Goal: Task Accomplishment & Management: Use online tool/utility

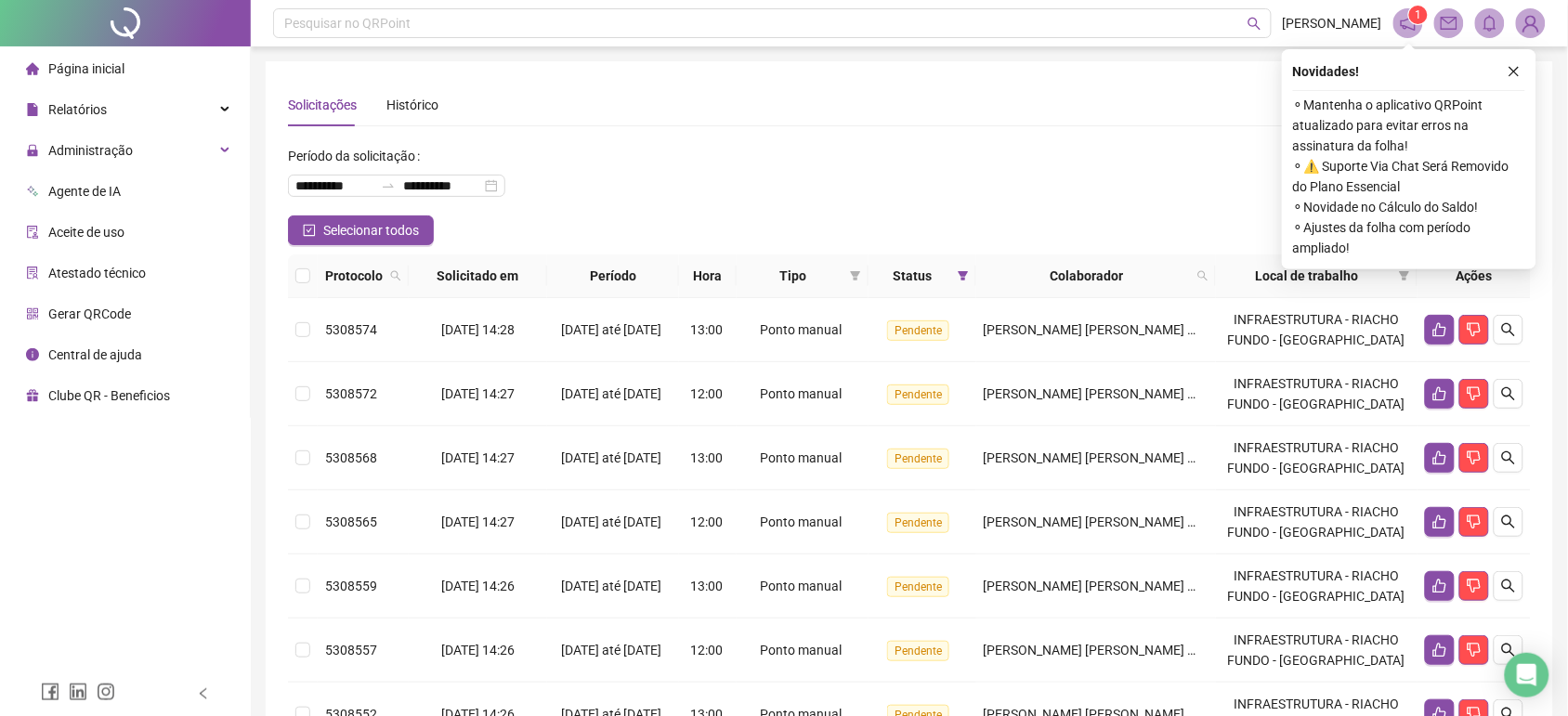
click at [1500, 61] on div "Novidades !" at bounding box center [1409, 71] width 232 height 22
click at [1507, 80] on button "button" at bounding box center [1513, 71] width 22 height 22
click at [1521, 62] on button "button" at bounding box center [1513, 71] width 22 height 22
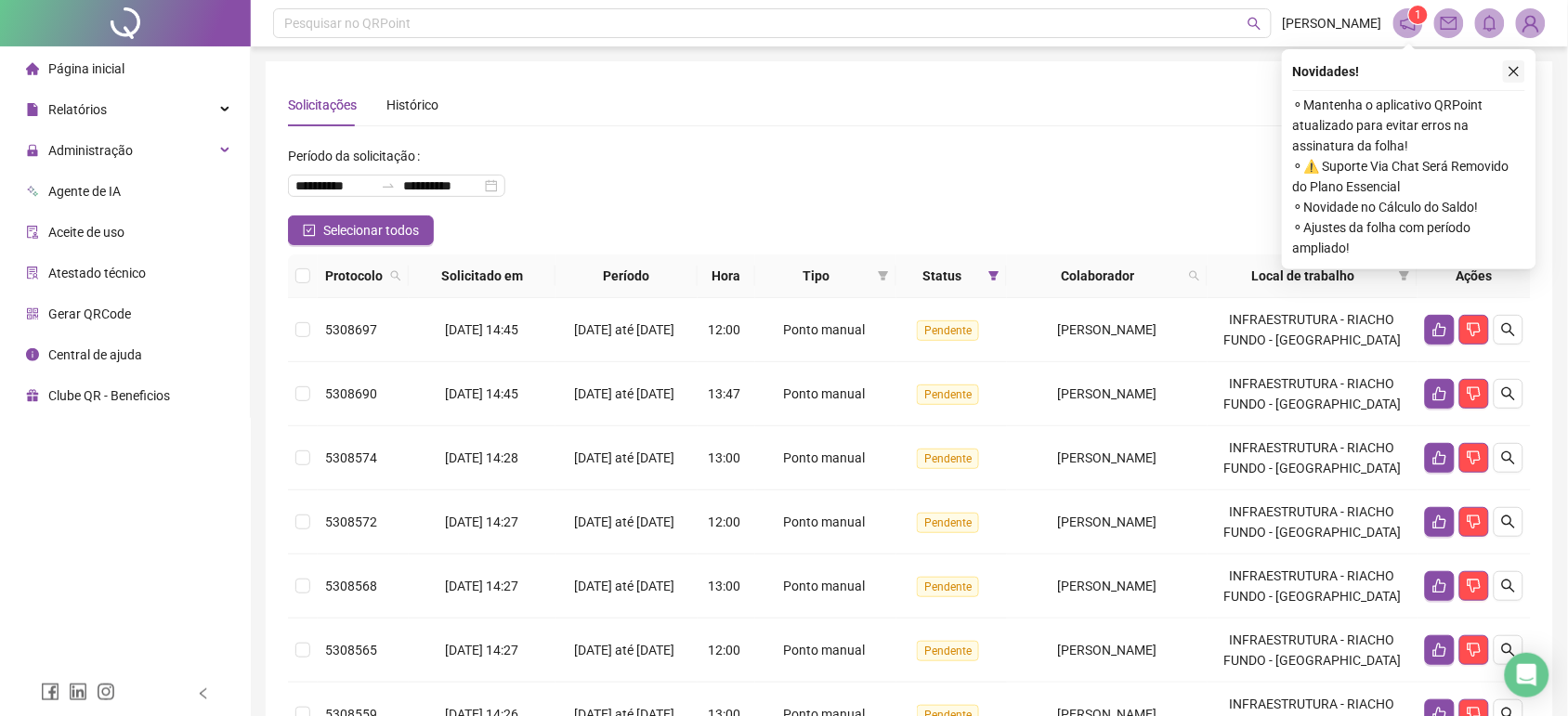
click at [1505, 77] on button "button" at bounding box center [1513, 71] width 22 height 22
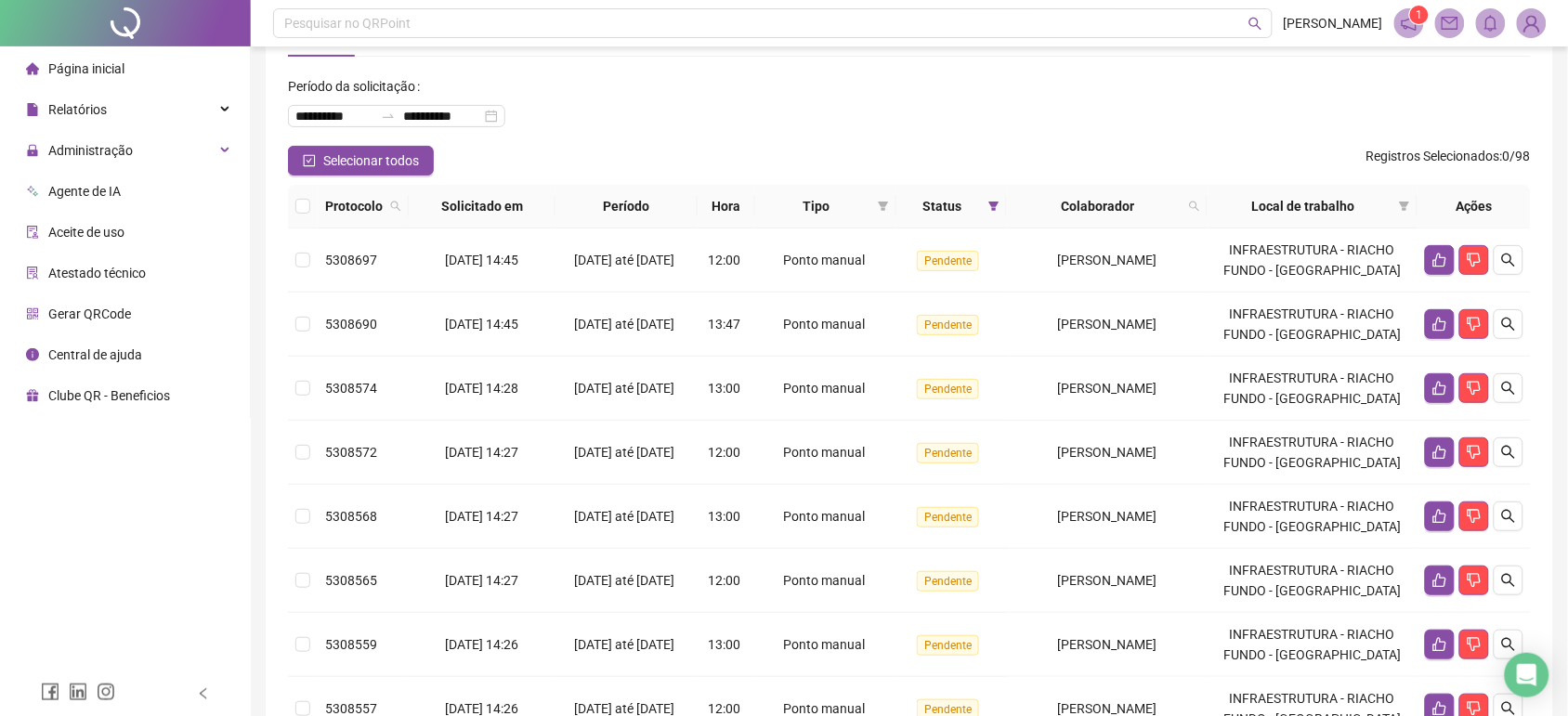
scroll to position [59, 0]
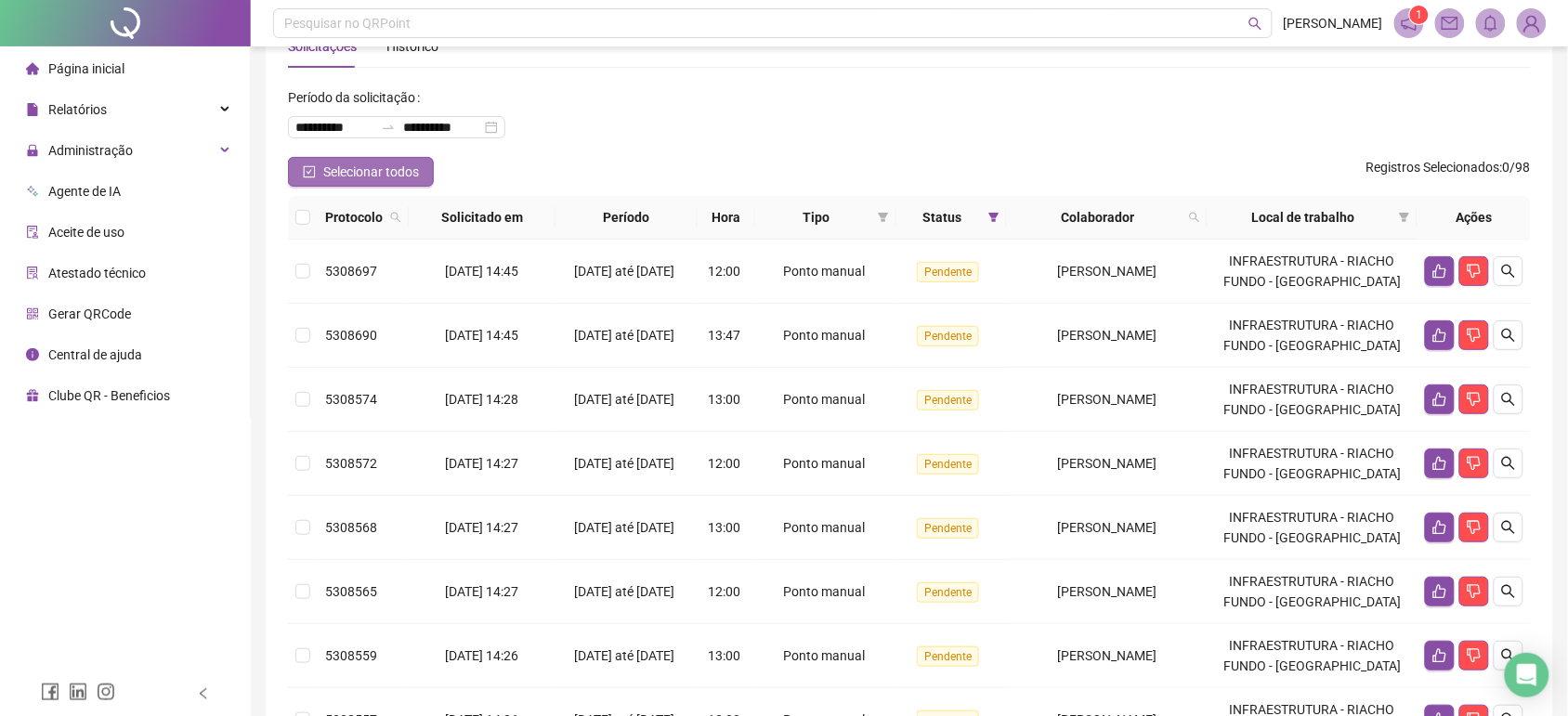
click at [319, 178] on button "Selecionar todos" at bounding box center [360, 172] width 145 height 29
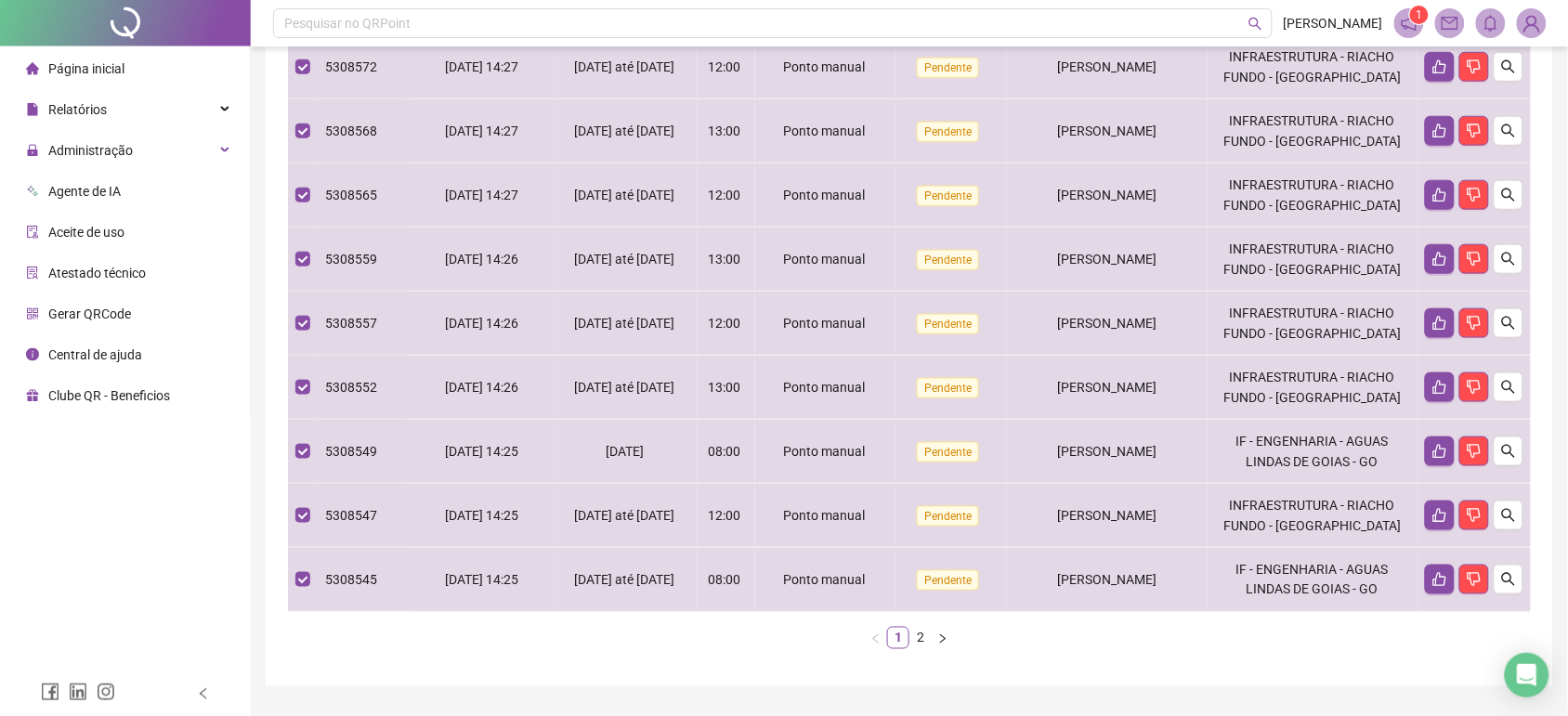
scroll to position [460, 0]
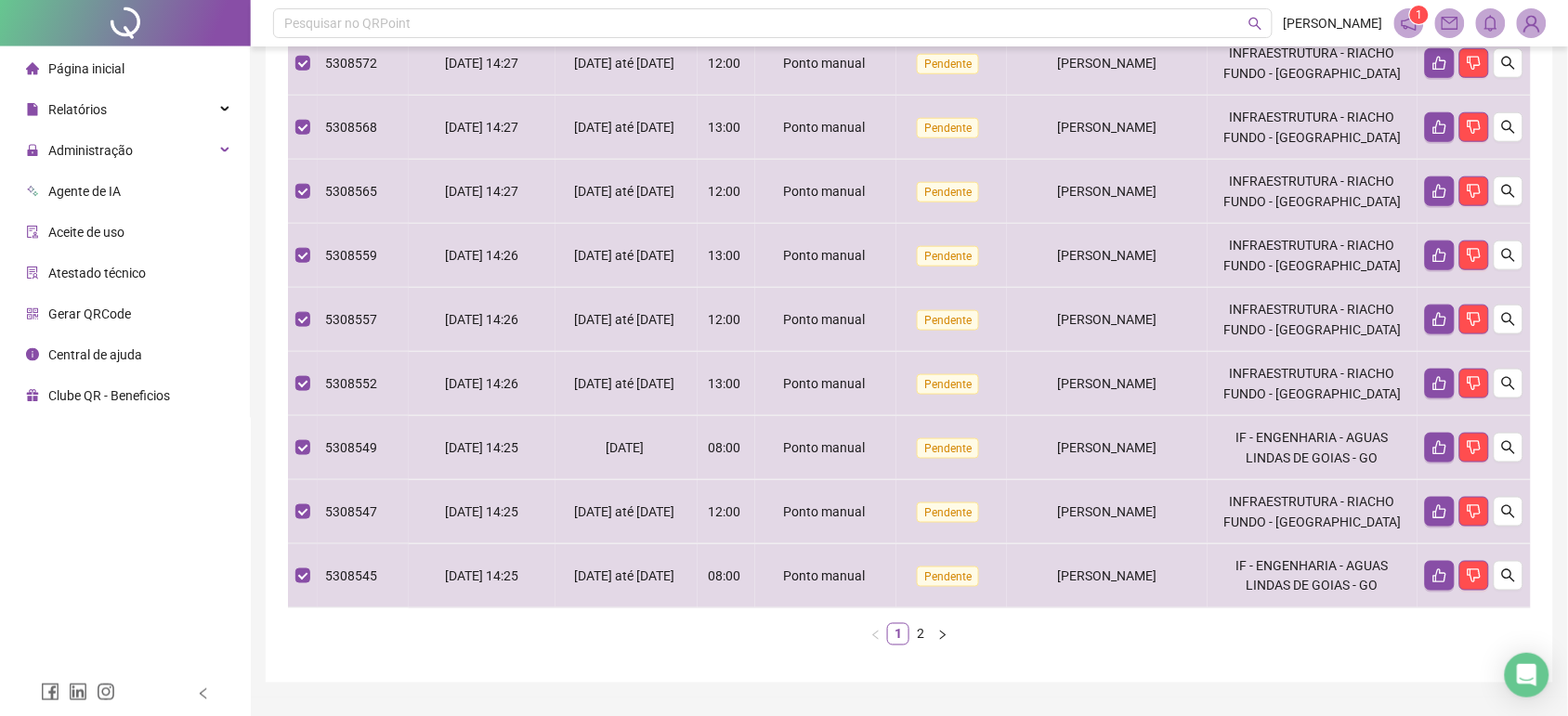
drag, startPoint x: 1562, startPoint y: 535, endPoint x: 1582, endPoint y: 437, distance: 100.0
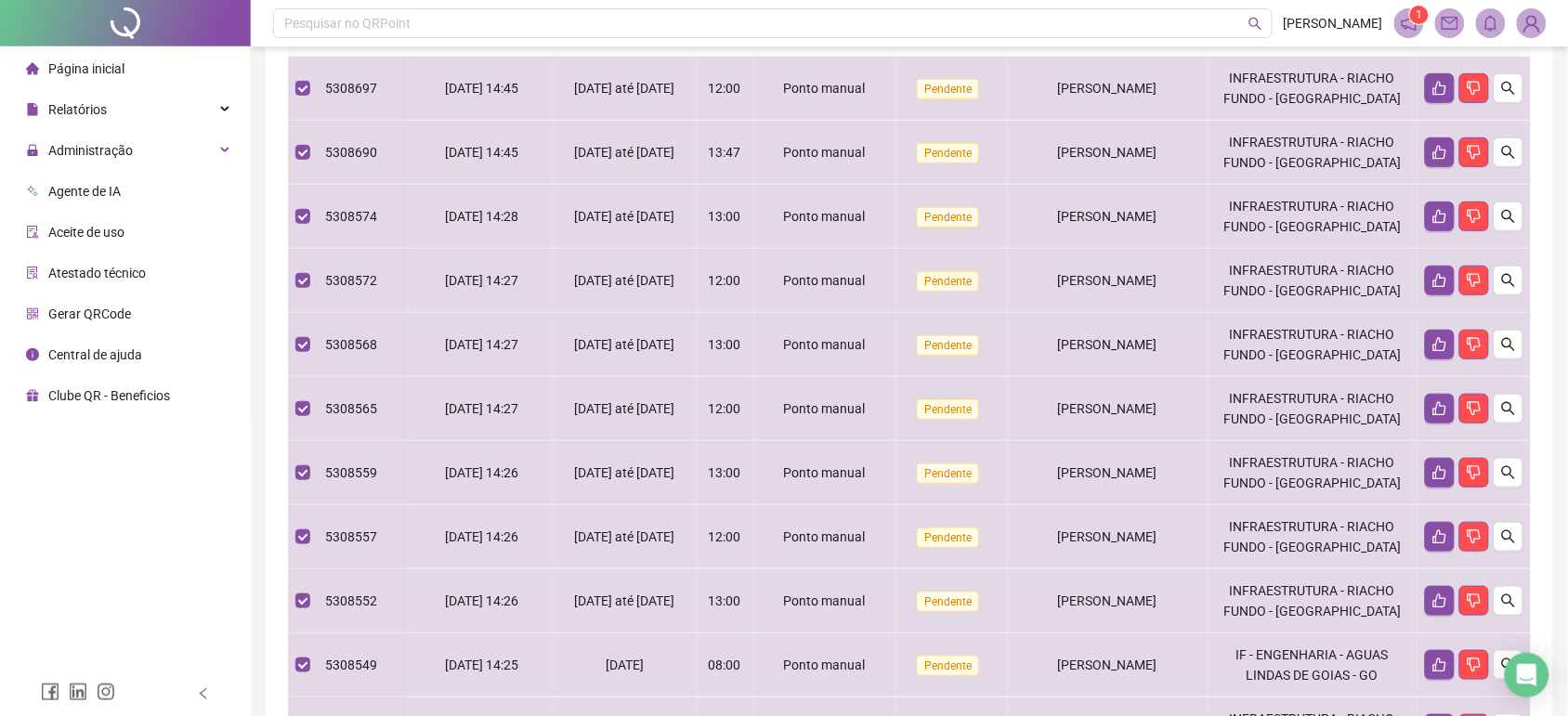
scroll to position [260, 0]
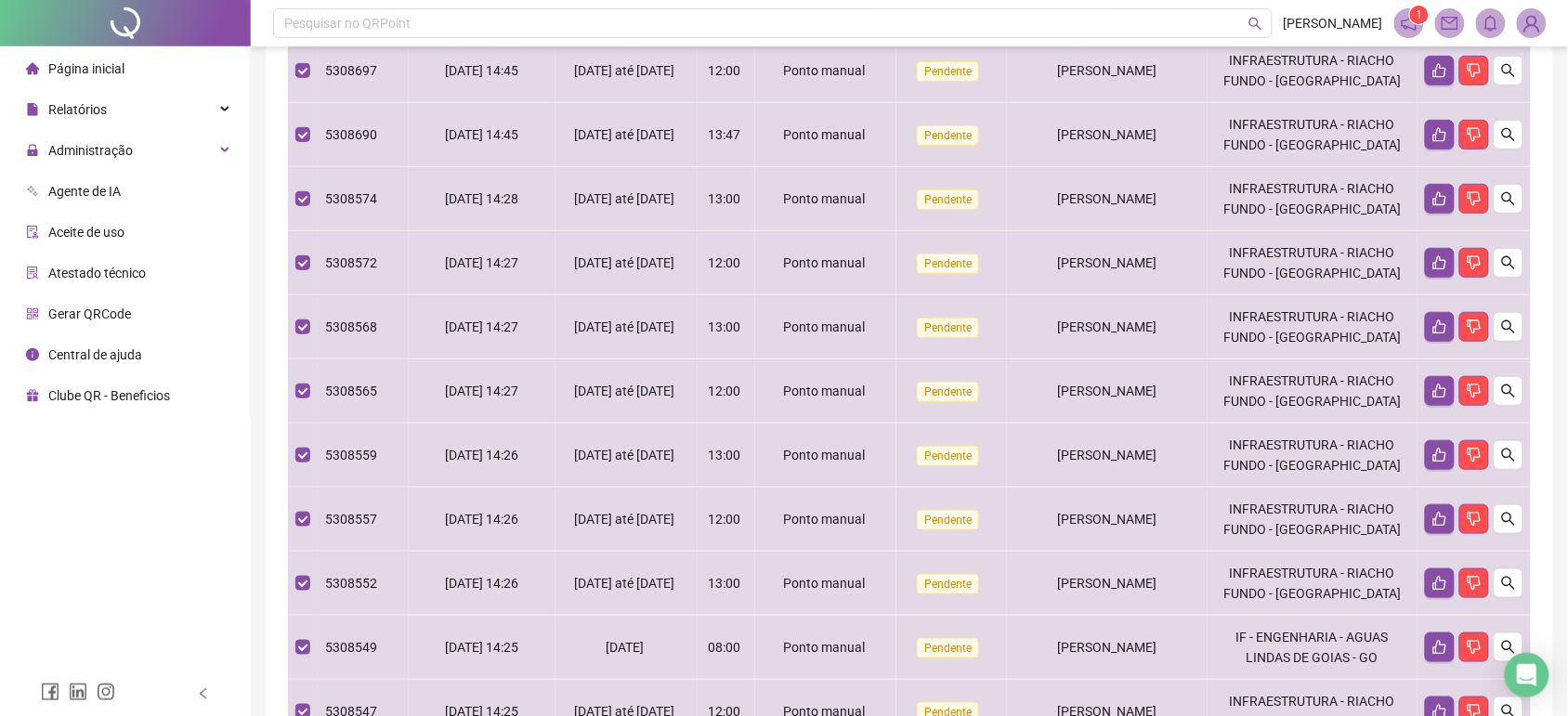
drag, startPoint x: 1562, startPoint y: 190, endPoint x: 1561, endPoint y: 314, distance: 124.0
click at [1561, 314] on div "**********" at bounding box center [909, 351] width 1317 height 1223
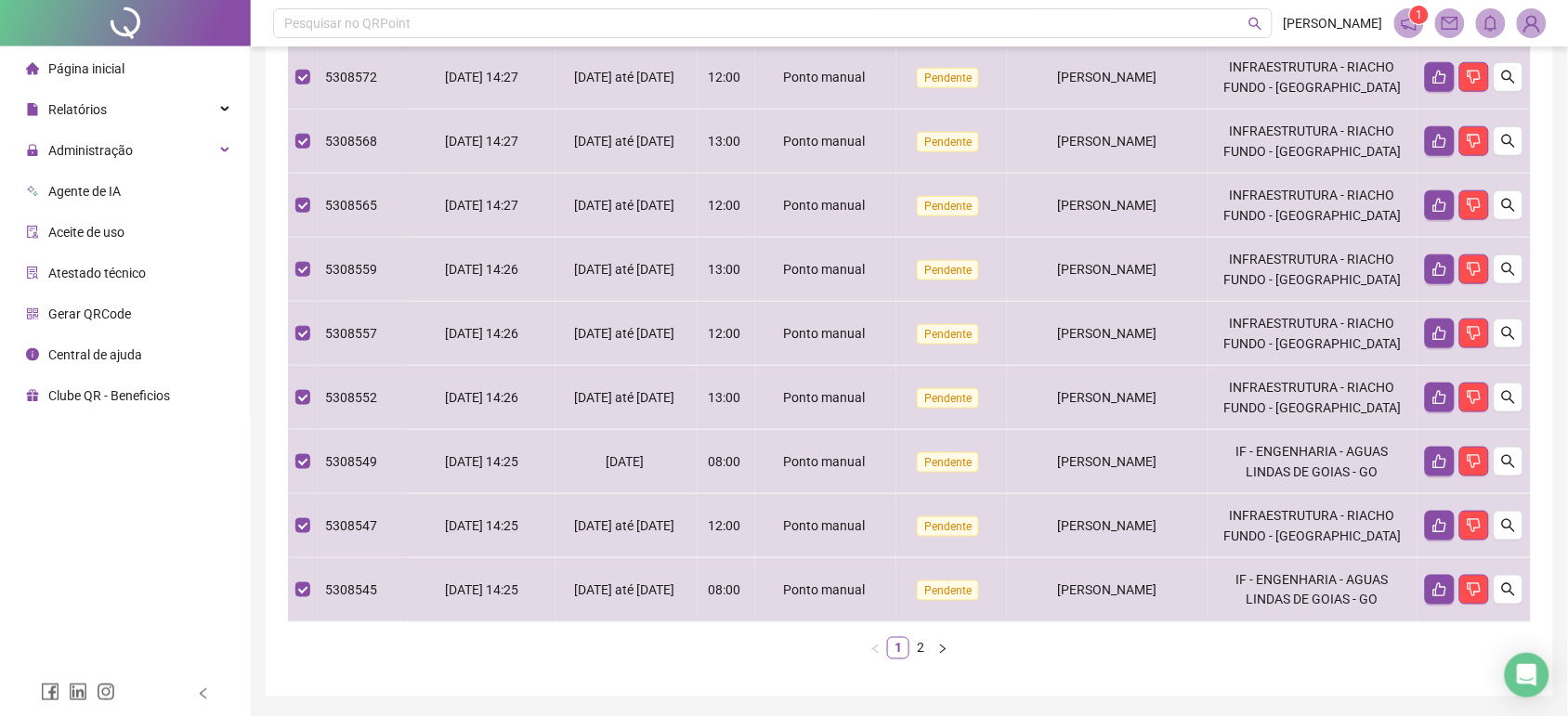
scroll to position [509, 0]
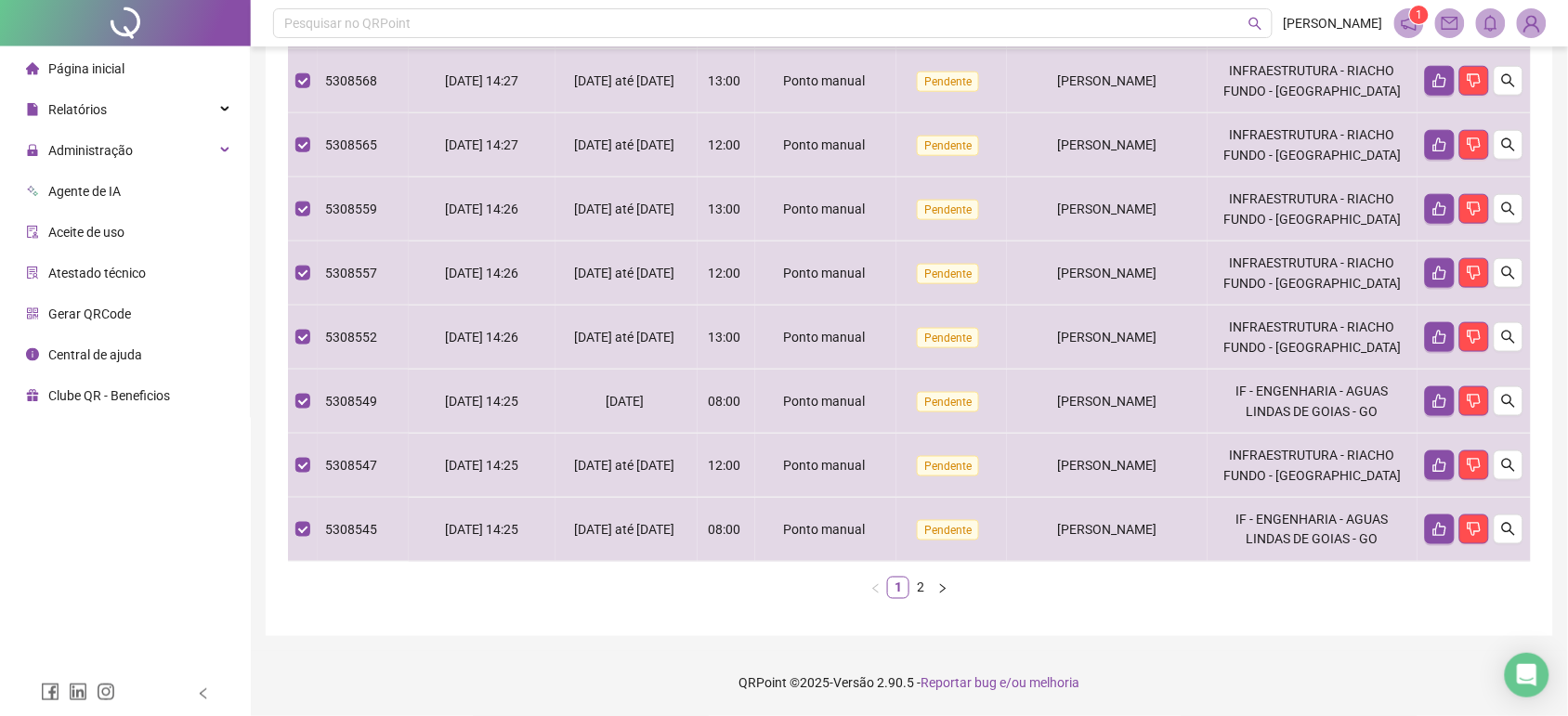
click at [1542, 449] on div "**********" at bounding box center [908, 95] width 1287 height 1082
click at [929, 587] on link "2" at bounding box center [920, 587] width 20 height 20
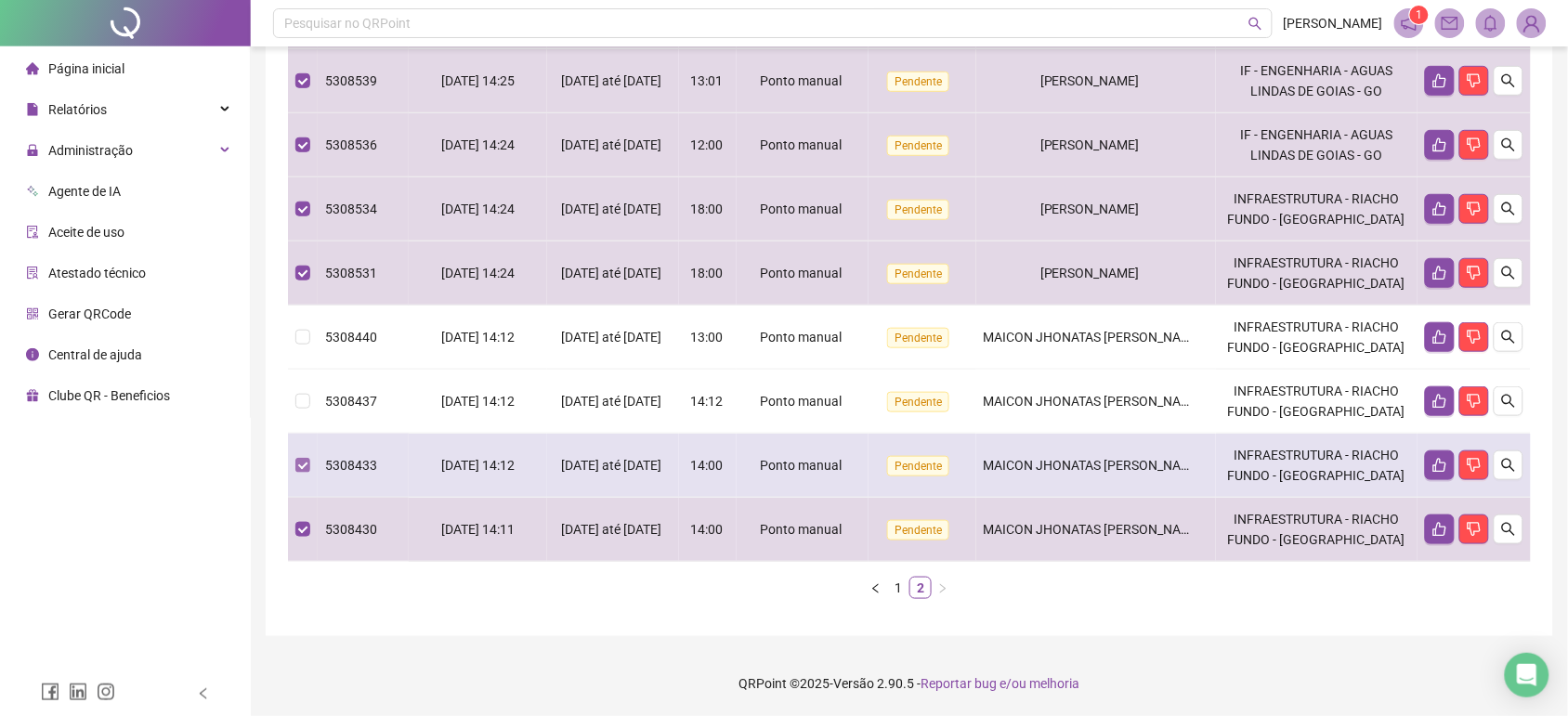
click at [309, 455] on label at bounding box center [302, 464] width 15 height 20
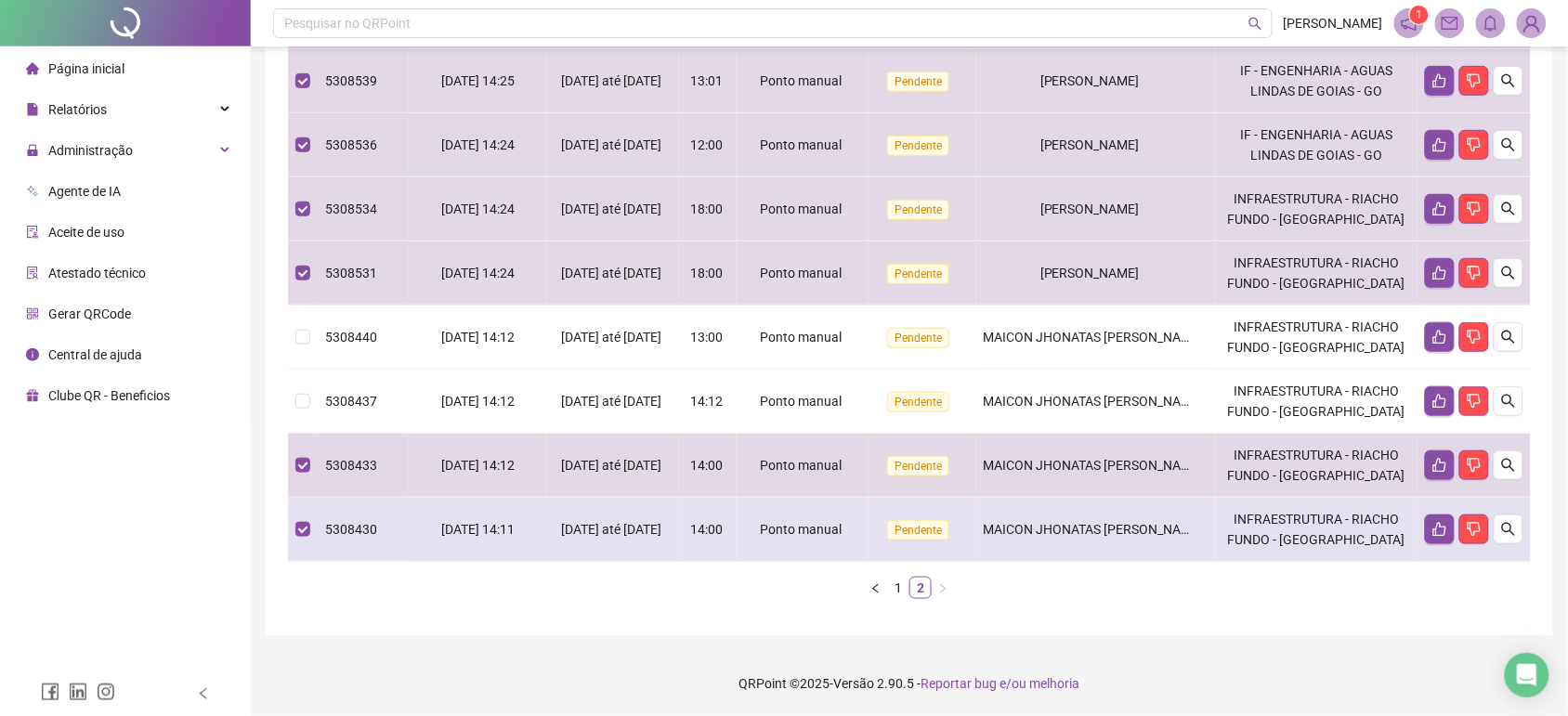
click at [313, 537] on td at bounding box center [302, 530] width 29 height 64
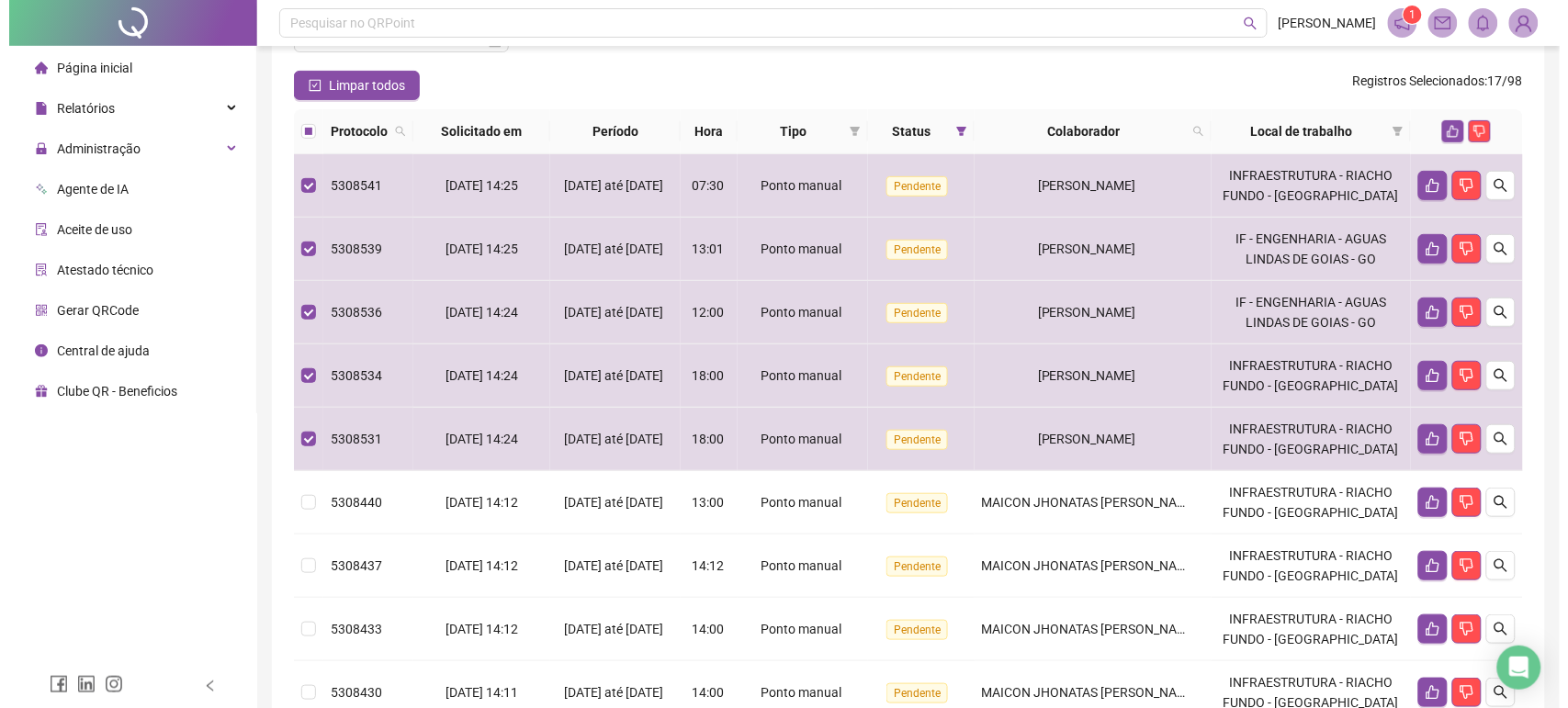
scroll to position [68, 0]
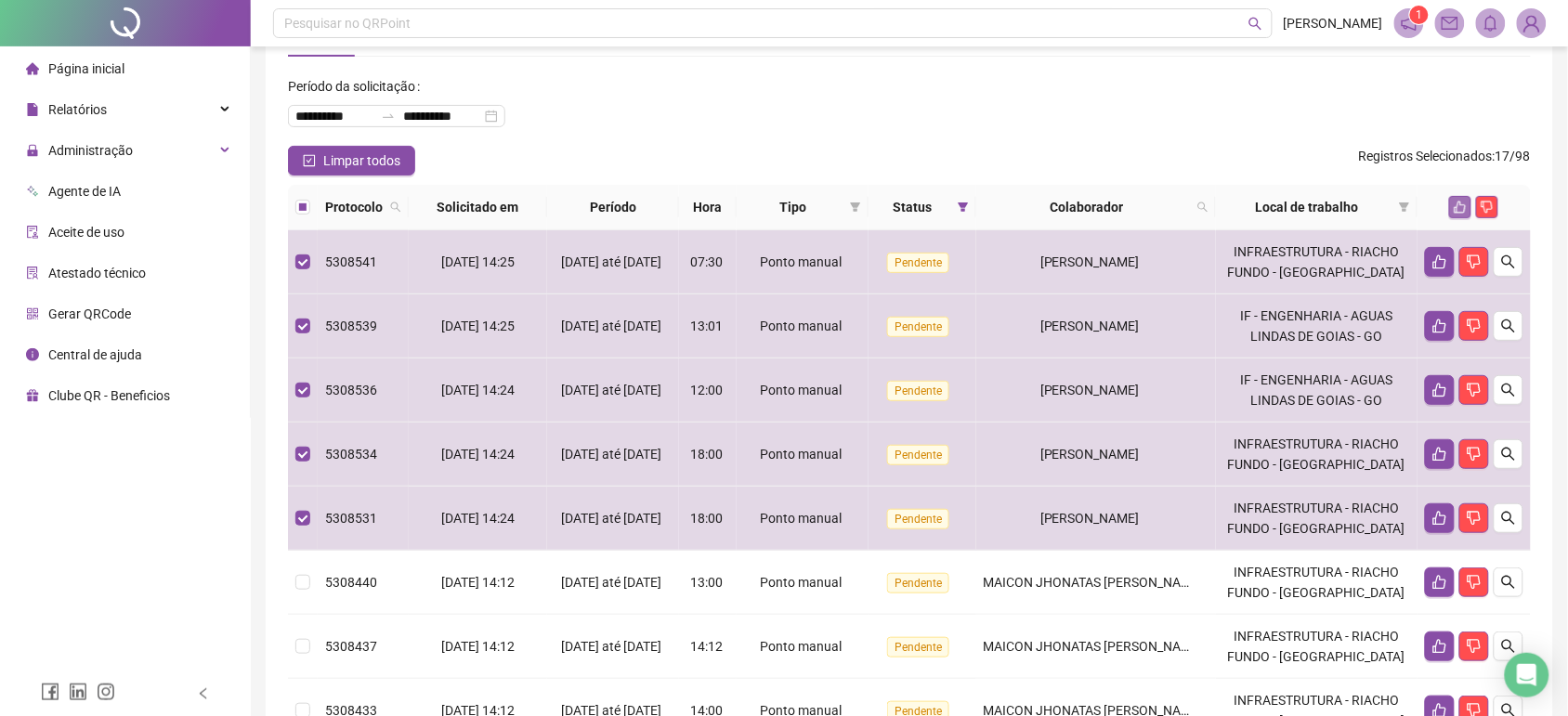
click at [1460, 202] on icon "like" at bounding box center [1461, 208] width 12 height 12
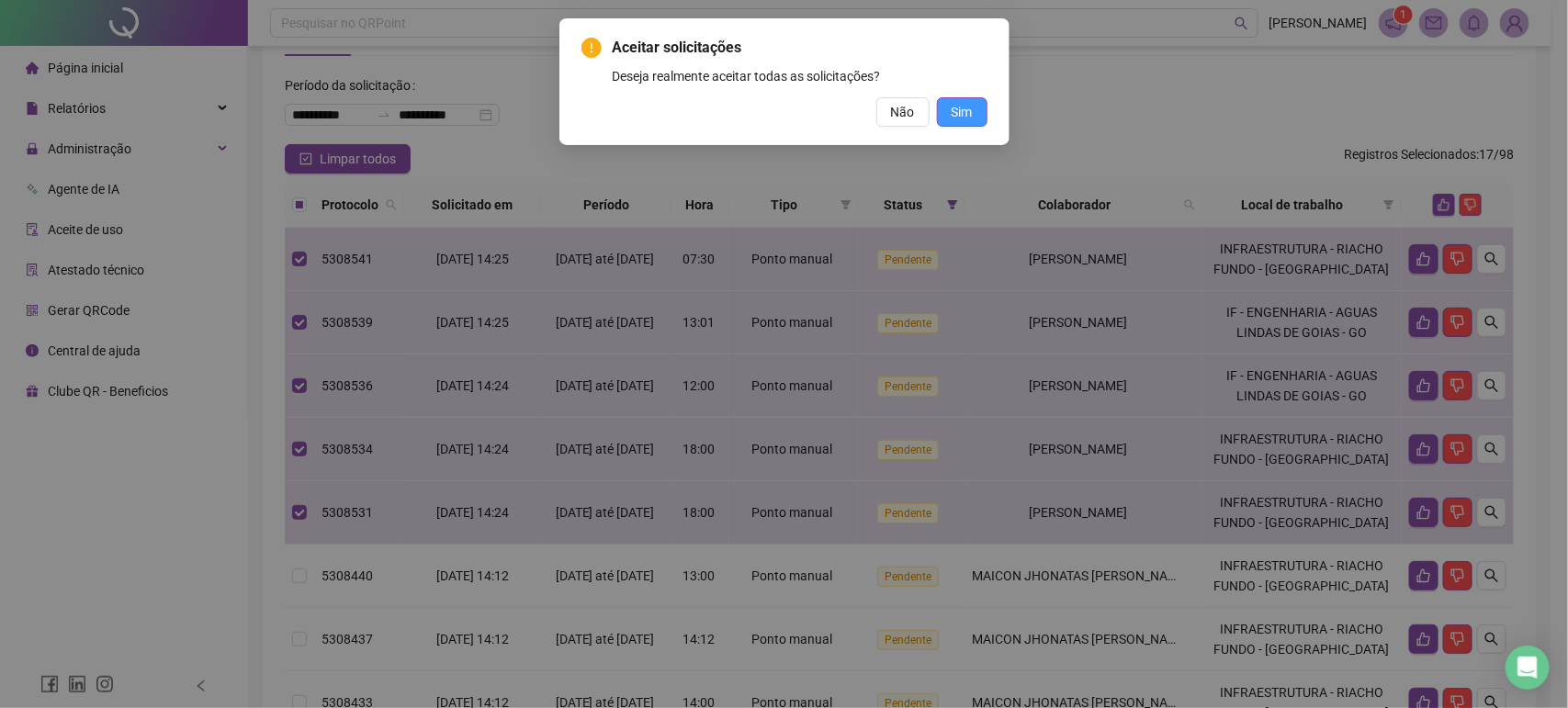
click at [976, 104] on button "Sim" at bounding box center [962, 112] width 50 height 29
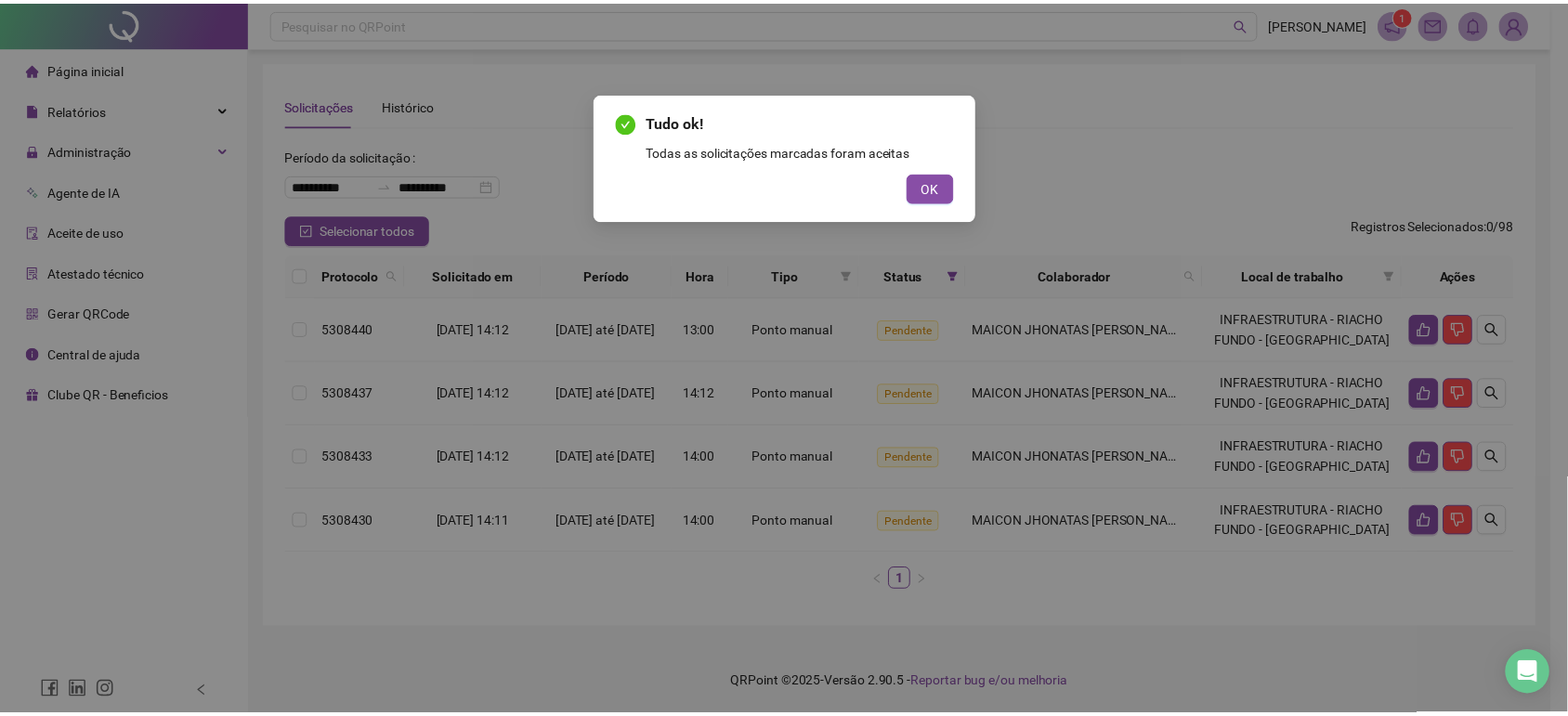
scroll to position [0, 0]
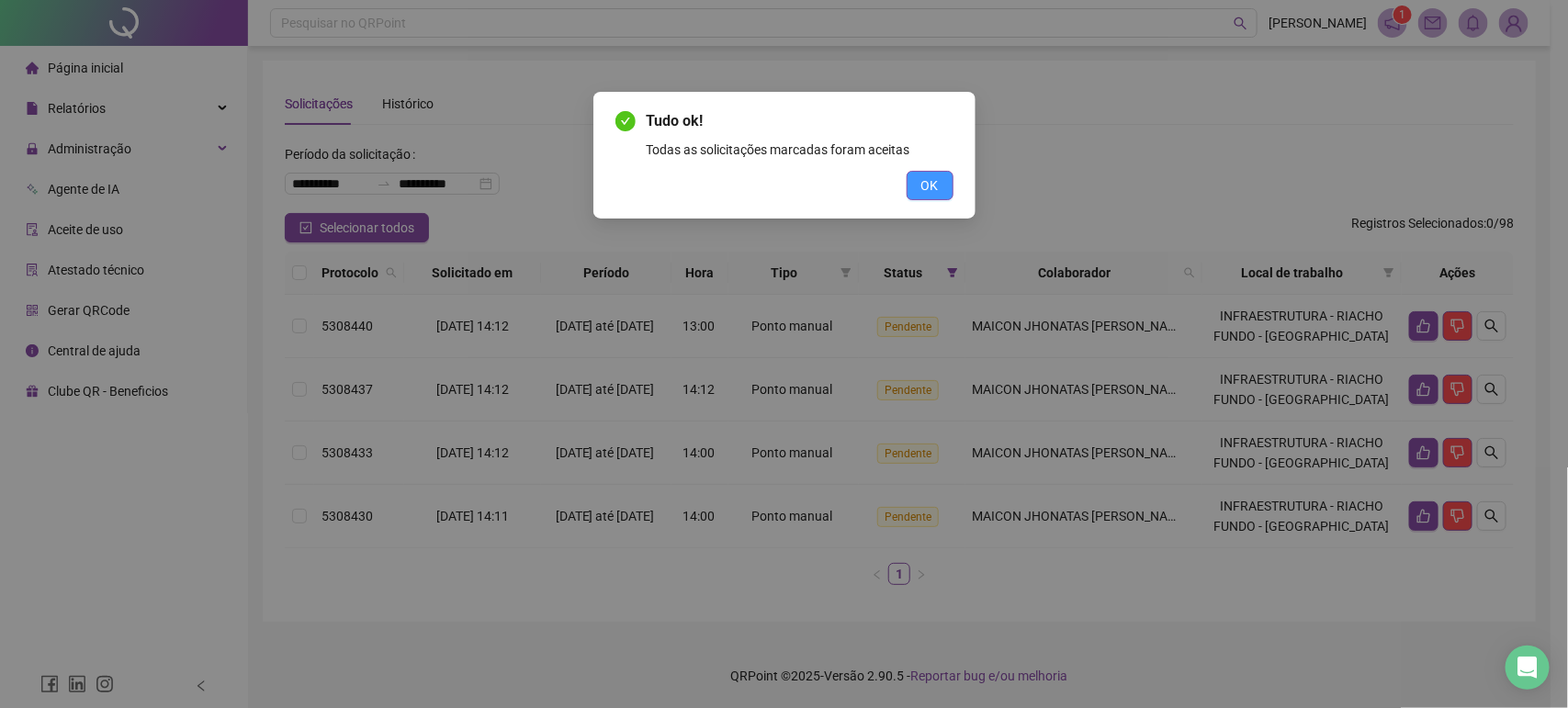
click at [934, 186] on span "OK" at bounding box center [930, 185] width 17 height 20
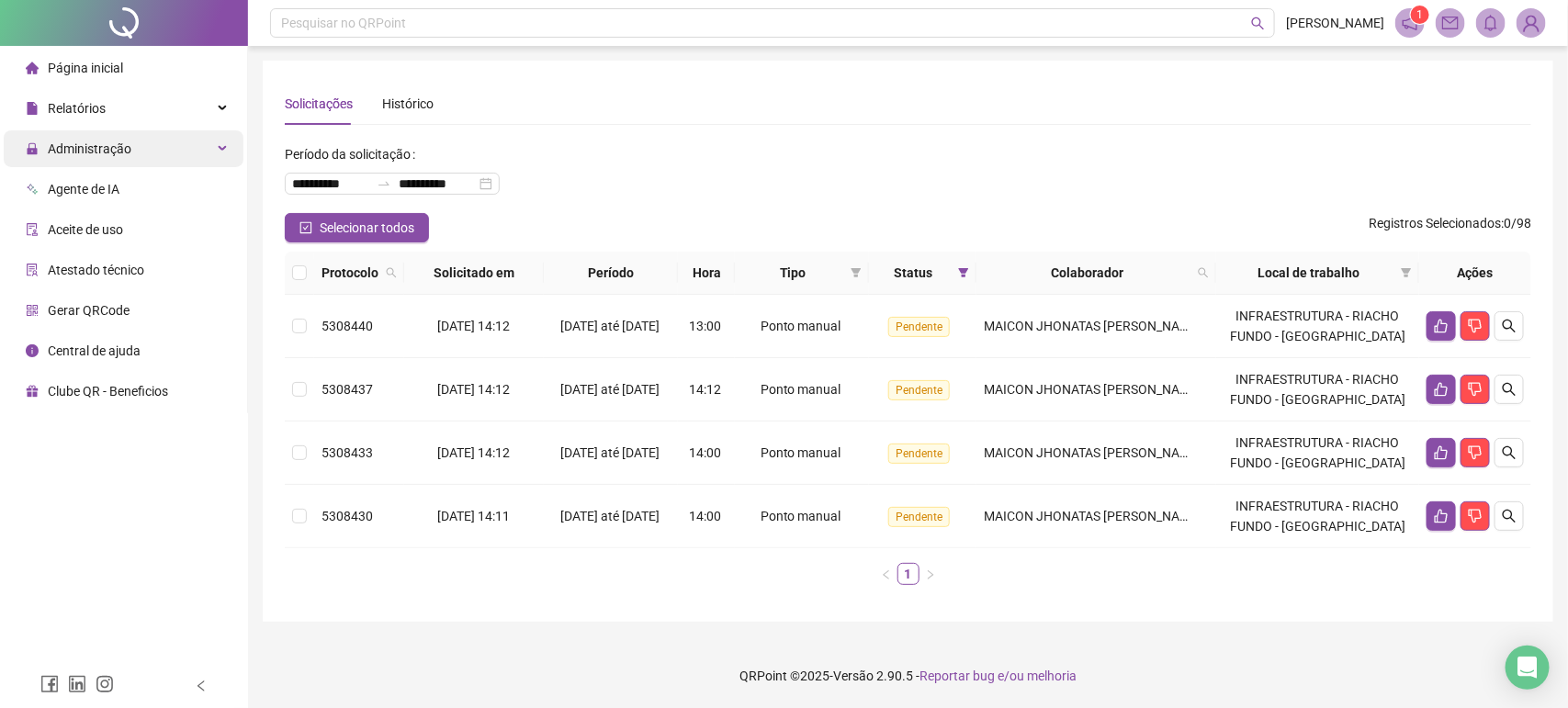
click at [198, 140] on div "Administração" at bounding box center [124, 149] width 239 height 37
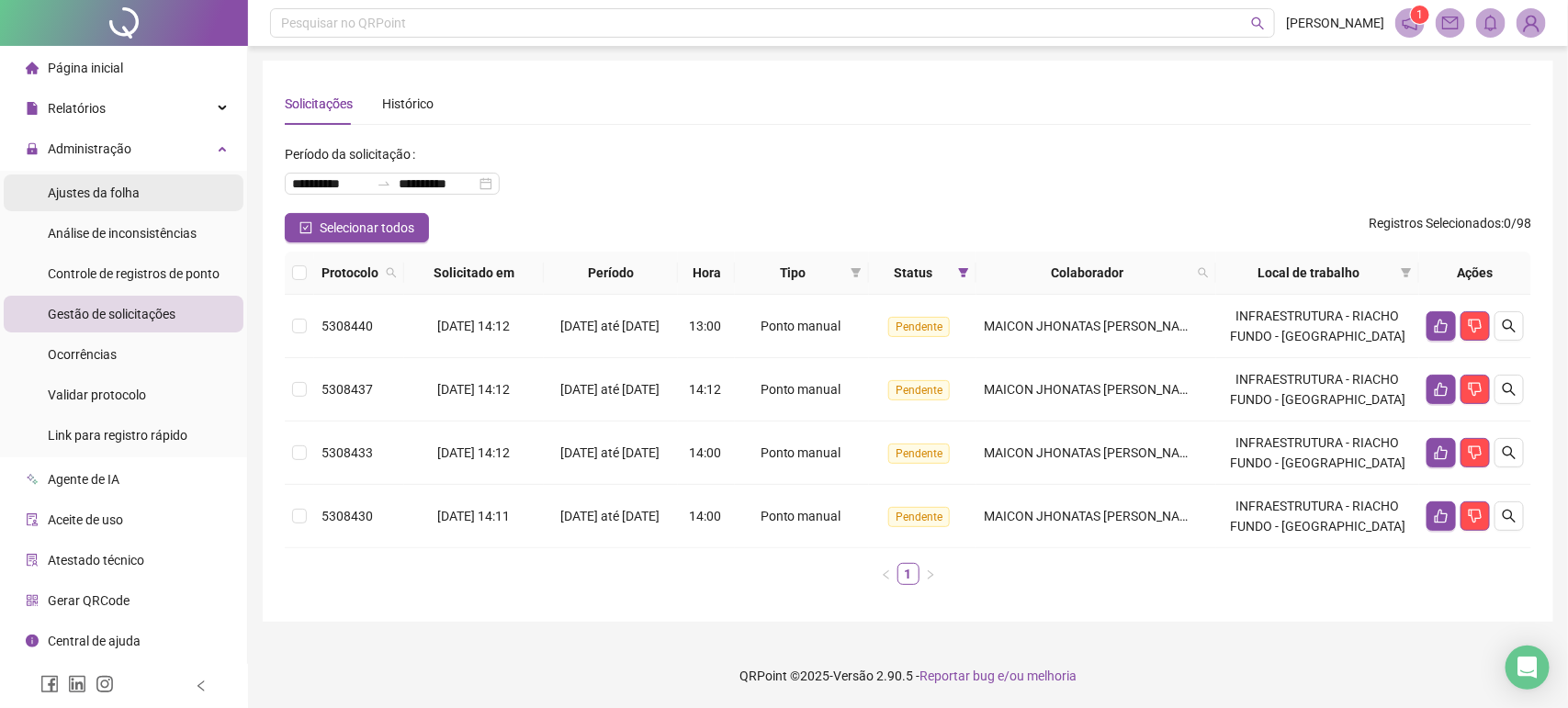
click at [138, 198] on span "Ajustes da folha" at bounding box center [94, 192] width 92 height 14
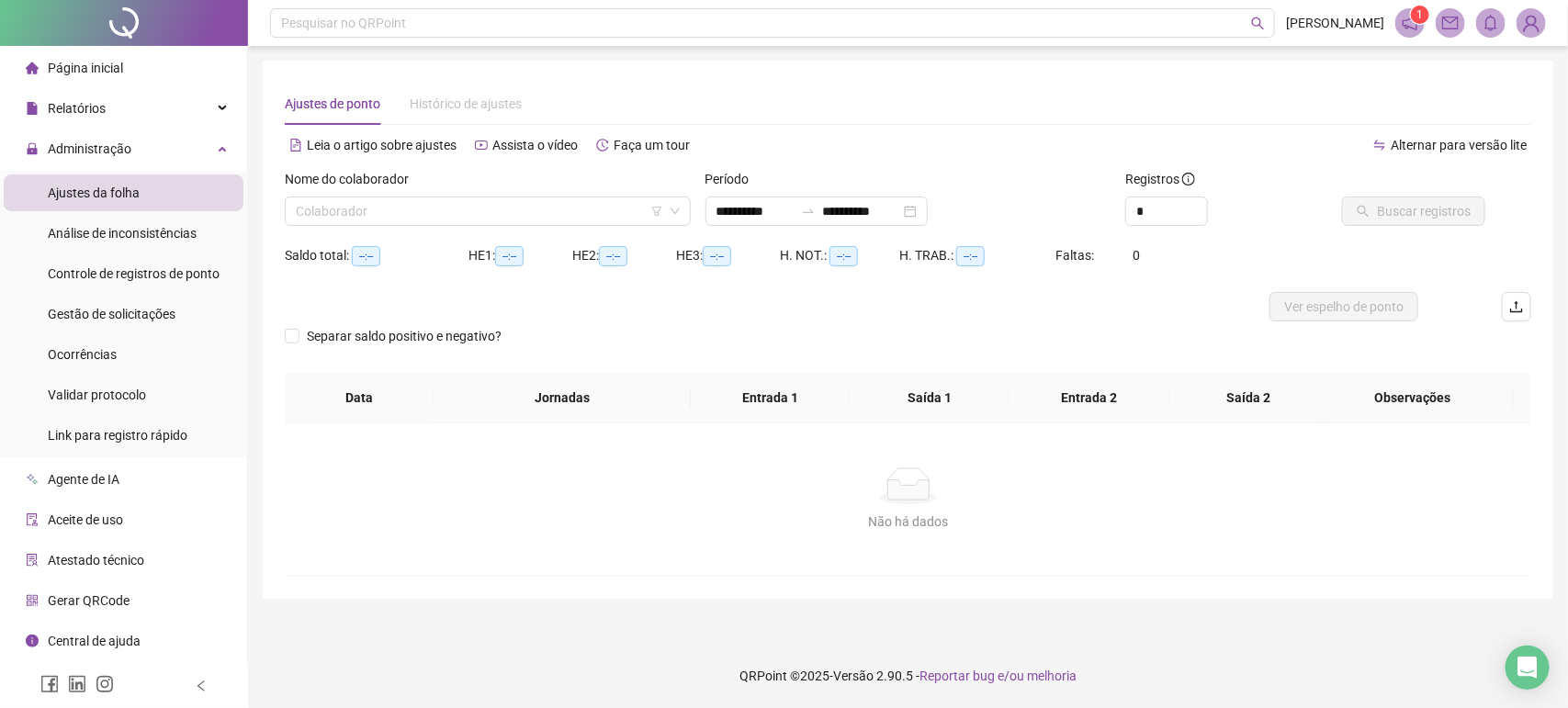
type input "**********"
click at [745, 219] on input "**********" at bounding box center [756, 210] width 77 height 20
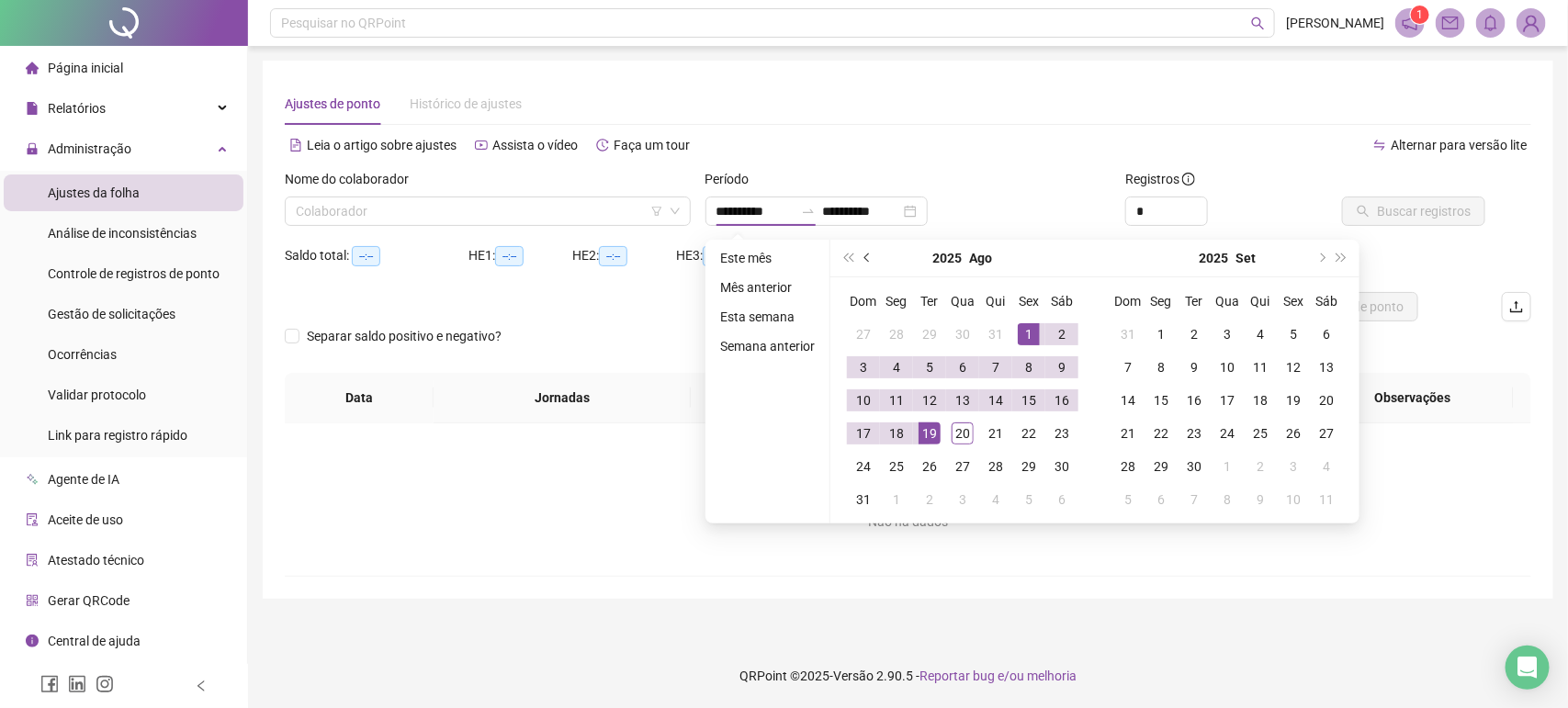
click at [875, 269] on button "prev-year" at bounding box center [867, 258] width 20 height 37
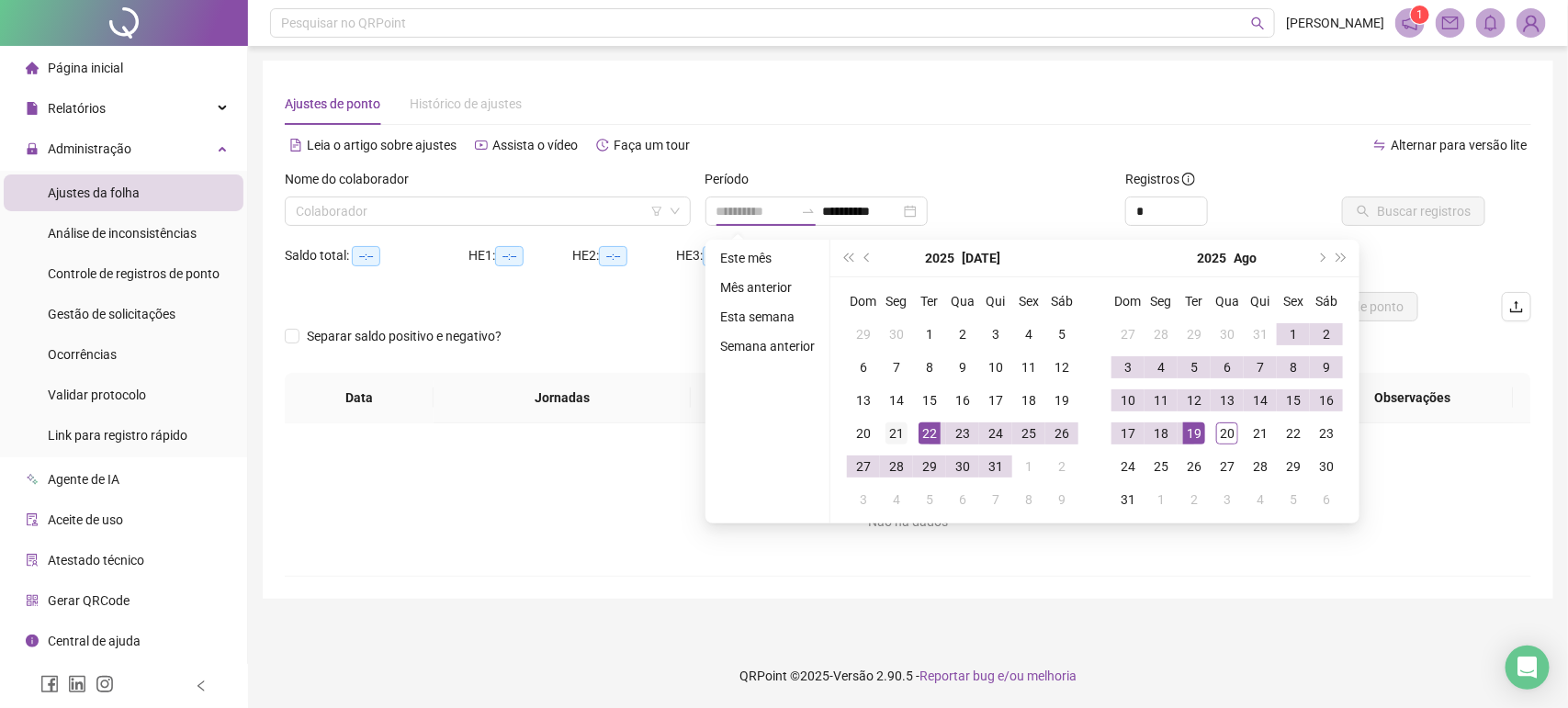
type input "**********"
click at [903, 433] on div "21" at bounding box center [896, 433] width 22 height 22
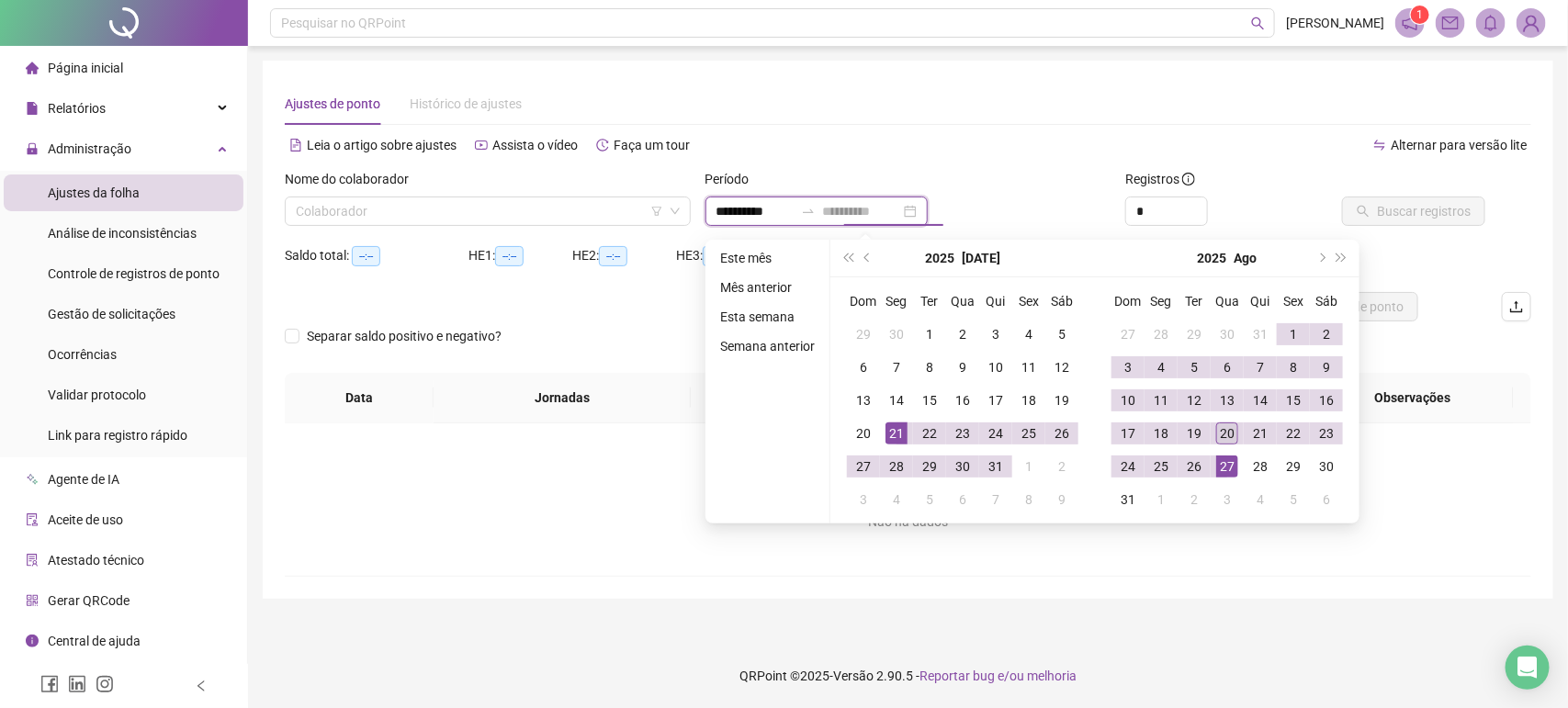
type input "**********"
click at [1231, 441] on div "20" at bounding box center [1226, 433] width 22 height 22
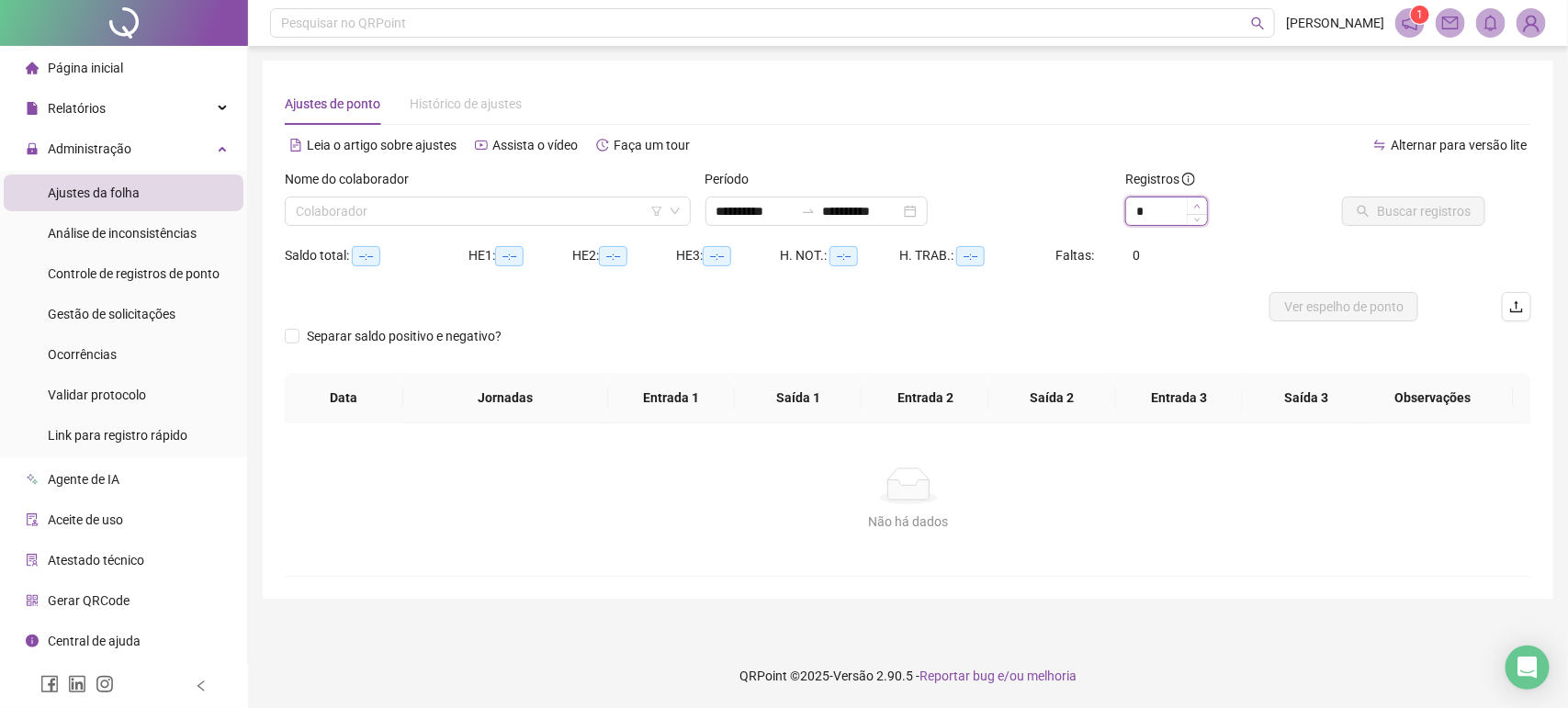
click at [1204, 202] on span "Increase Value" at bounding box center [1197, 205] width 20 height 16
type input "*"
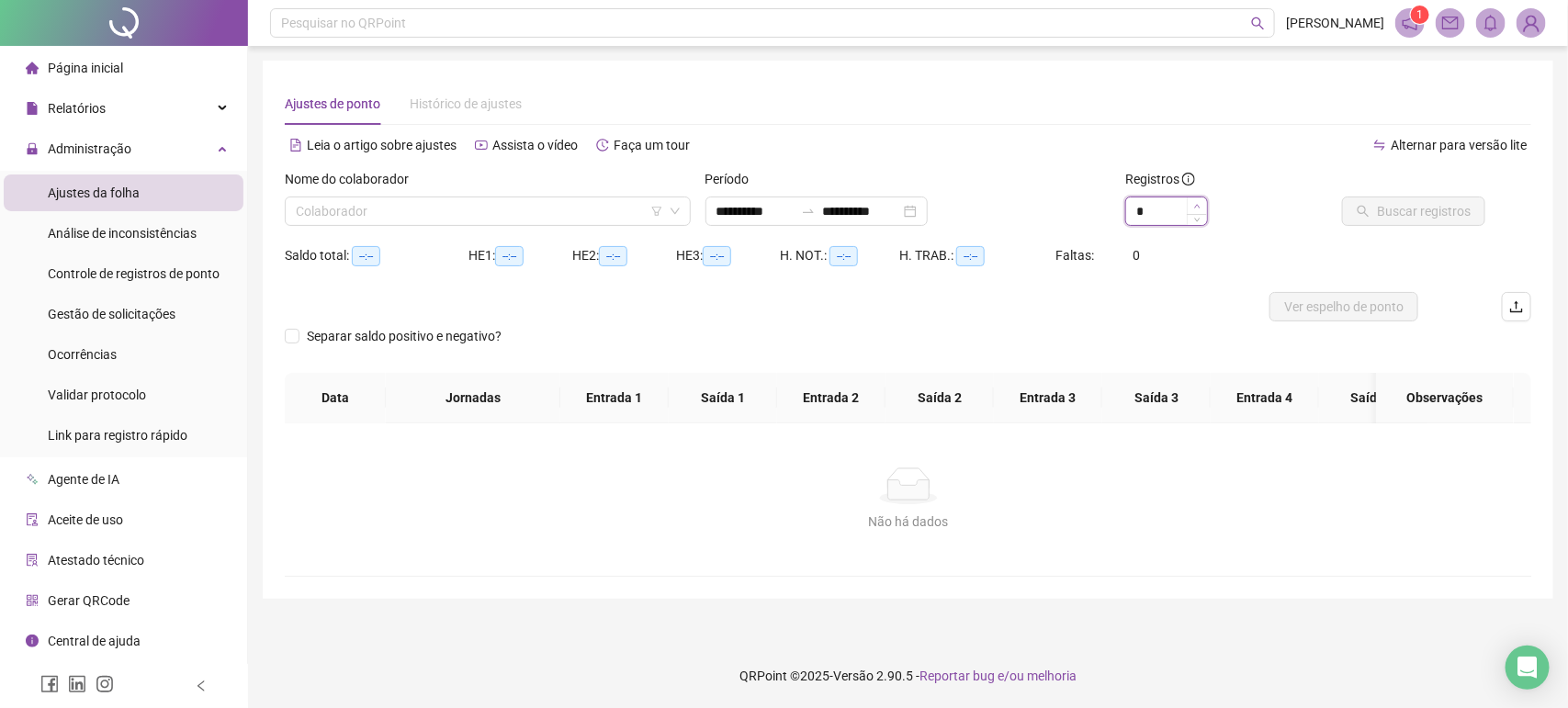
click at [1204, 202] on span "Increase Value" at bounding box center [1197, 205] width 20 height 16
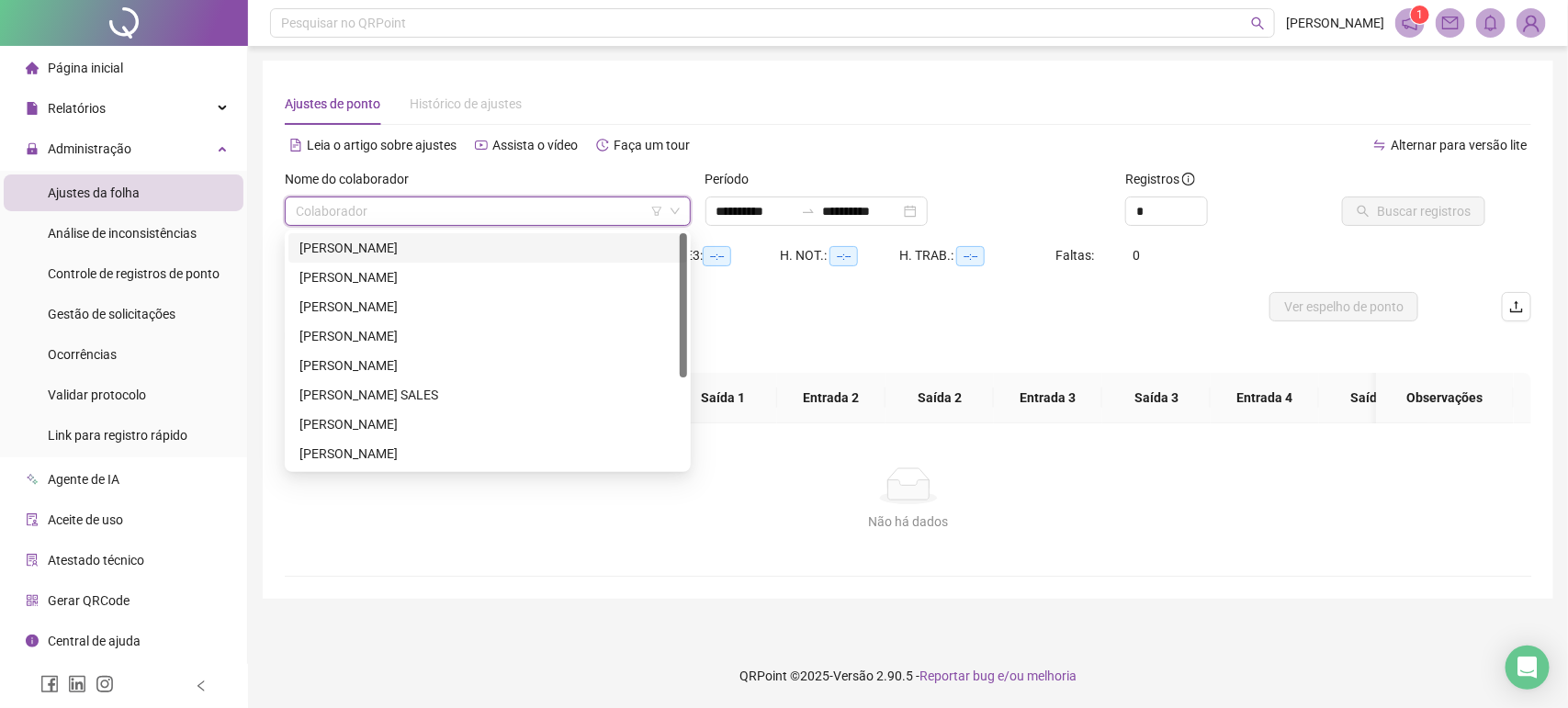
click at [564, 207] on input "search" at bounding box center [480, 211] width 368 height 28
click at [484, 259] on div "[PERSON_NAME]" at bounding box center [487, 248] width 399 height 29
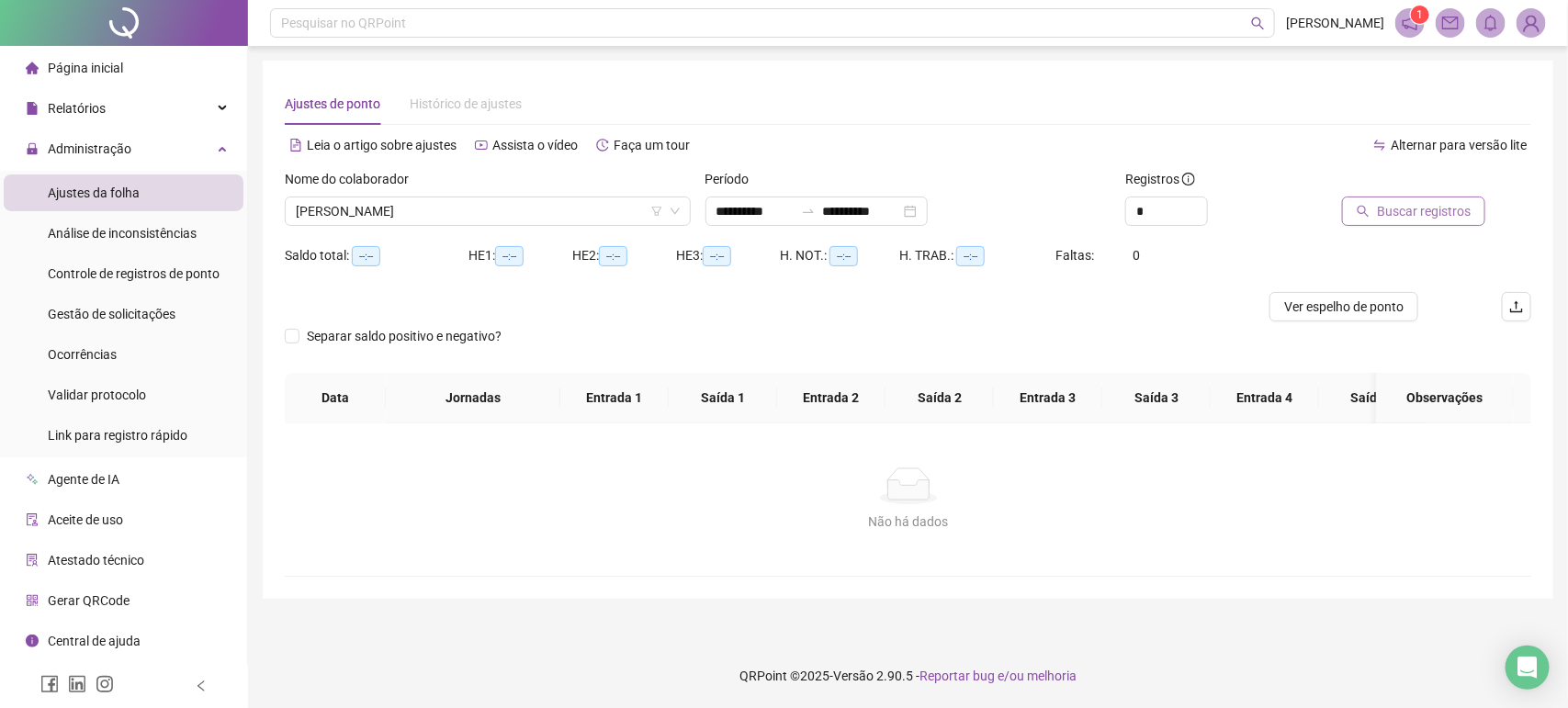
click at [1399, 197] on button "Buscar registros" at bounding box center [1414, 211] width 144 height 29
